Goal: Find specific page/section: Find specific page/section

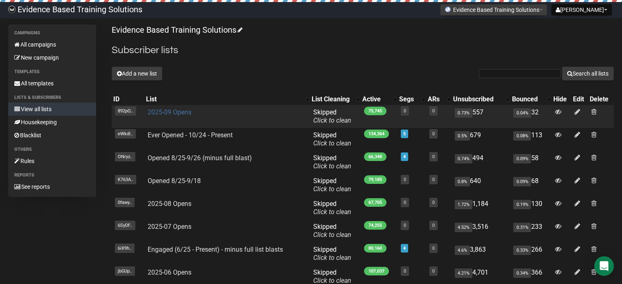
click at [178, 112] on link "2025-09 Opens" at bounding box center [170, 112] width 44 height 8
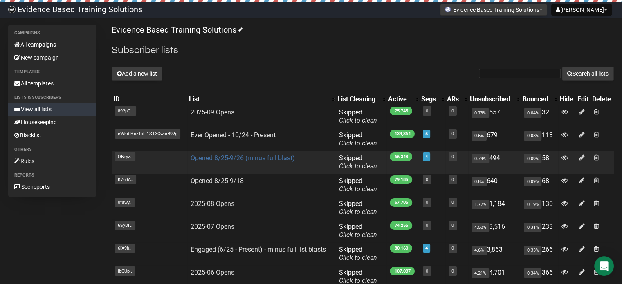
click at [241, 160] on link "Opened 8/25-9/26 (minus full blast)" at bounding box center [242, 158] width 104 height 8
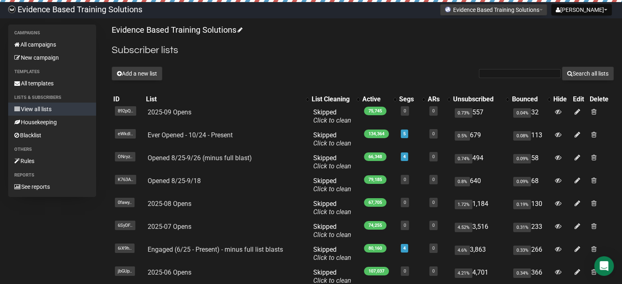
drag, startPoint x: 241, startPoint y: 39, endPoint x: 242, endPoint y: 47, distance: 7.8
click at [242, 39] on div "Evidence Based Training Solutions Subscriber lists Add a new list Search all li…" at bounding box center [363, 196] width 502 height 342
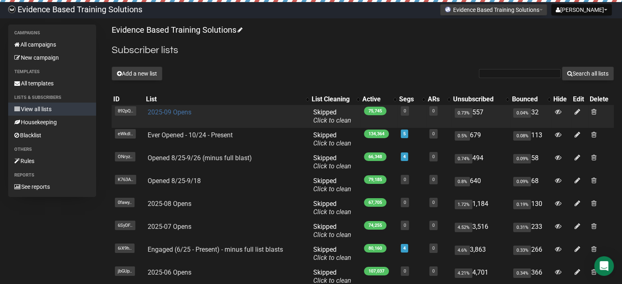
click at [177, 116] on link "2025-09 Opens" at bounding box center [170, 112] width 44 height 8
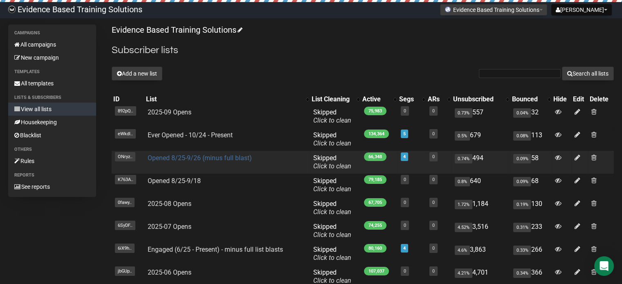
click at [181, 155] on link "Opened 8/25-9/26 (minus full blast)" at bounding box center [200, 158] width 104 height 8
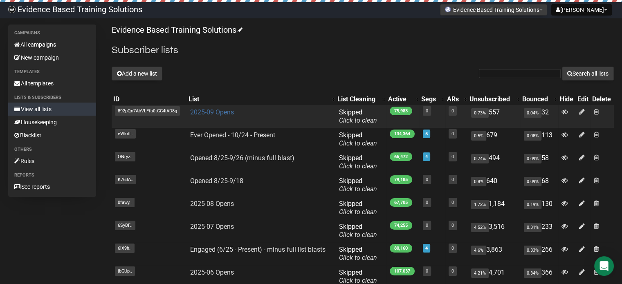
click at [209, 114] on link "2025-09 Opens" at bounding box center [212, 112] width 44 height 8
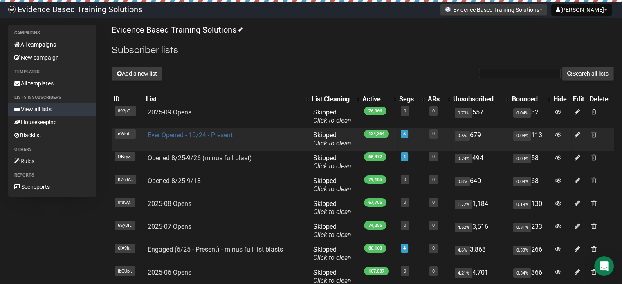
click at [168, 135] on link "Ever Opened - 10/24 - Present" at bounding box center [190, 135] width 85 height 8
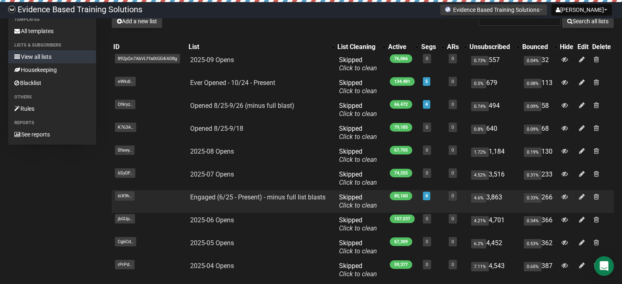
scroll to position [126, 0]
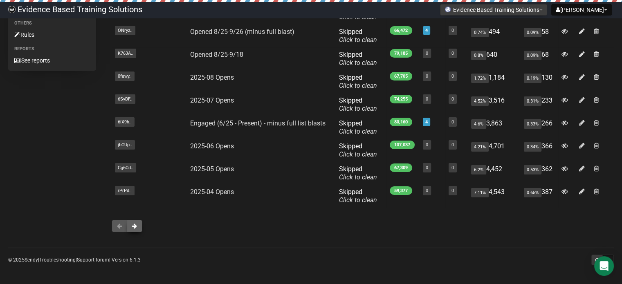
click at [139, 228] on button at bounding box center [135, 226] width 16 height 12
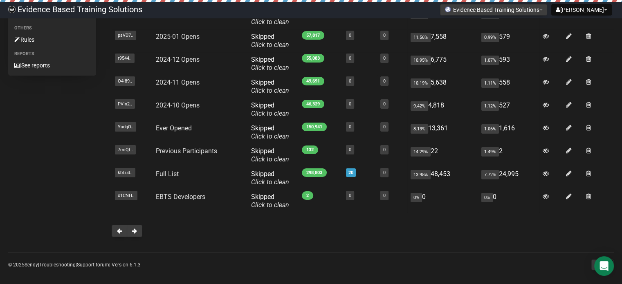
scroll to position [126, 0]
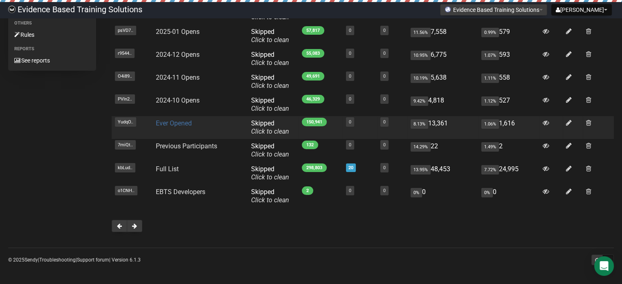
click at [172, 125] on link "Ever Opened" at bounding box center [174, 123] width 36 height 8
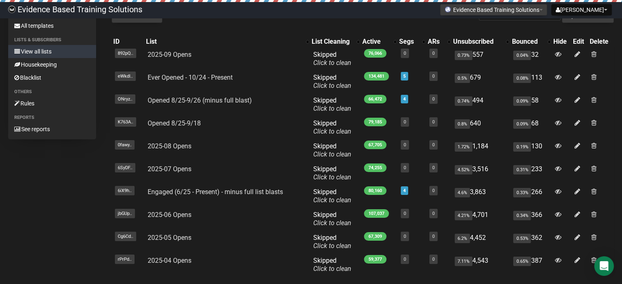
scroll to position [126, 0]
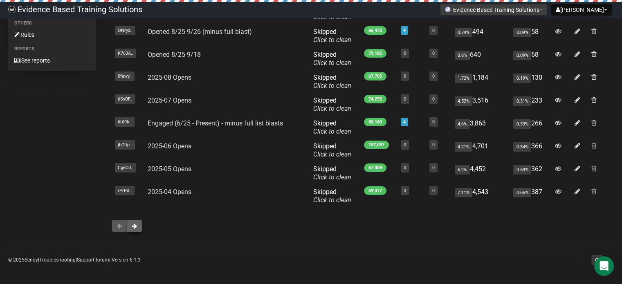
click at [139, 225] on button at bounding box center [135, 226] width 16 height 12
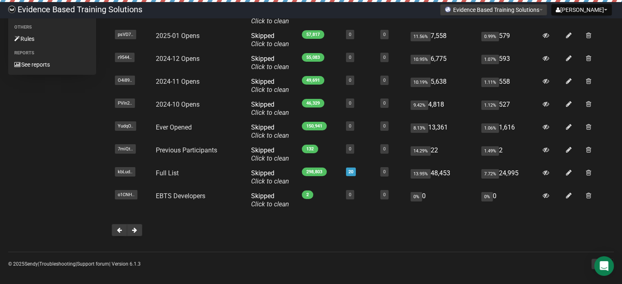
scroll to position [123, 0]
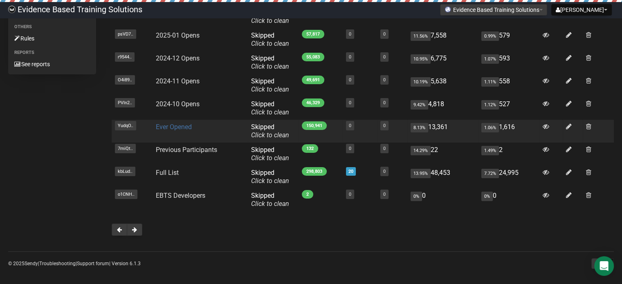
click at [175, 129] on link "Ever Opened" at bounding box center [174, 127] width 36 height 8
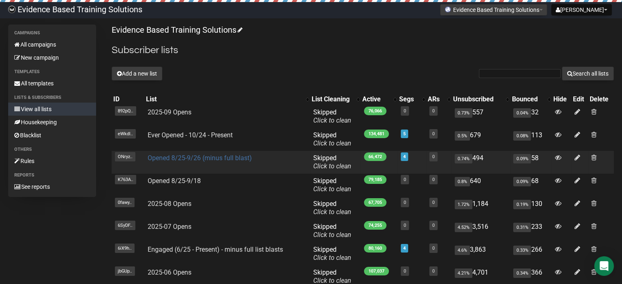
click at [193, 160] on link "Opened 8/25-9/26 (minus full blast)" at bounding box center [200, 158] width 104 height 8
